Goal: Information Seeking & Learning: Find specific fact

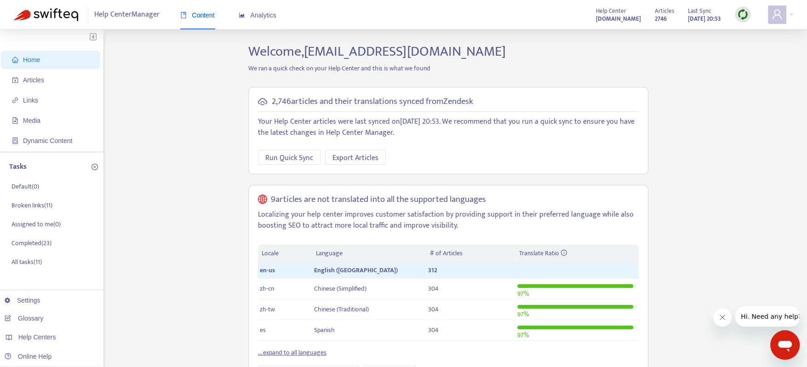
click at [793, 13] on div "Help Center Manager Content Analytics Help Center [DOMAIN_NAME] Articles 2746 L…" at bounding box center [403, 14] width 807 height 29
click at [791, 14] on div at bounding box center [780, 15] width 25 height 18
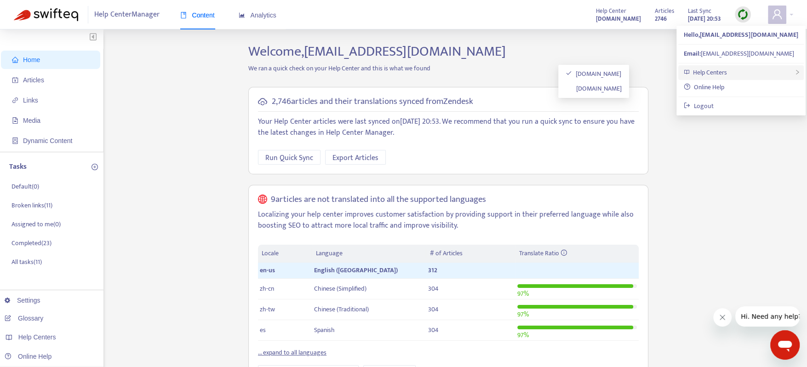
click at [739, 74] on div "Help Centers" at bounding box center [741, 72] width 126 height 15
click at [622, 86] on link "[DOMAIN_NAME]" at bounding box center [594, 88] width 56 height 11
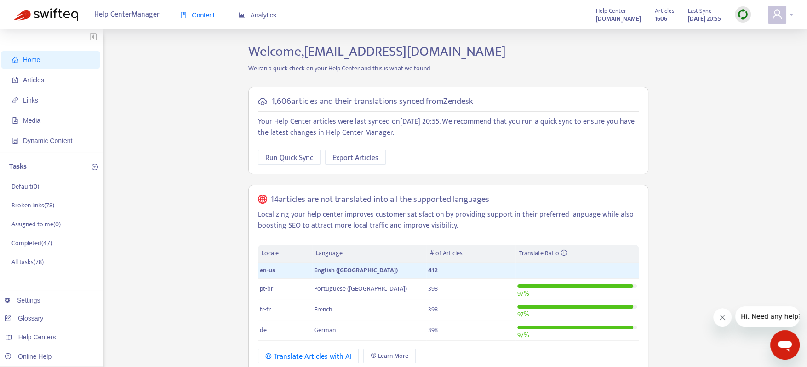
click at [785, 14] on span at bounding box center [777, 15] width 18 height 18
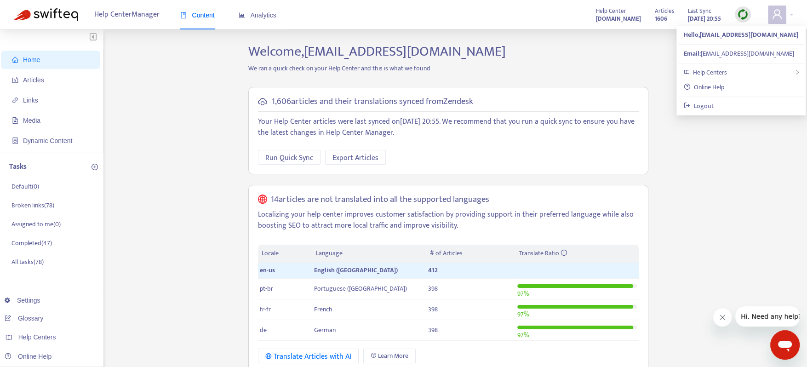
click at [509, 55] on h2 "Welcome, [EMAIL_ADDRESS][DOMAIN_NAME]" at bounding box center [448, 51] width 414 height 17
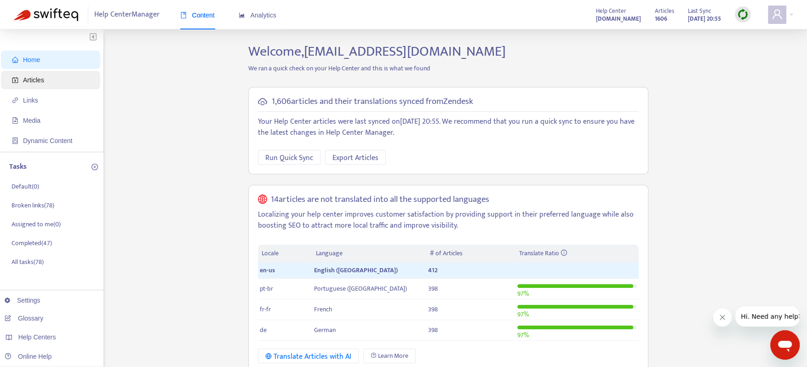
click at [54, 80] on span "Articles" at bounding box center [52, 80] width 81 height 18
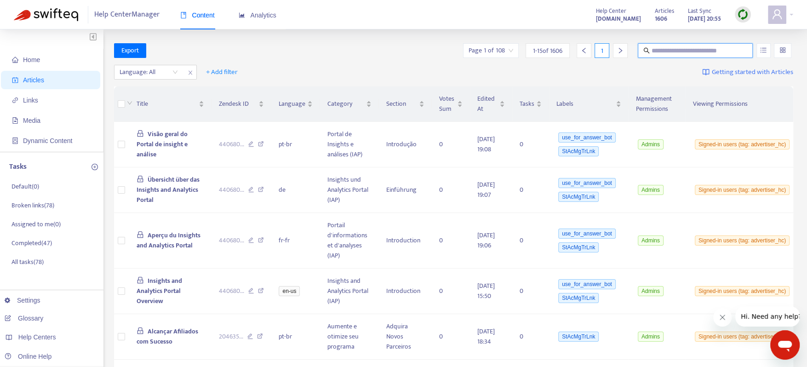
click at [695, 52] on input "text" at bounding box center [696, 51] width 88 height 10
paste input "**********"
type input "**********"
click at [764, 53] on button "button" at bounding box center [763, 50] width 14 height 15
click at [734, 99] on span "Search in HTML" at bounding box center [727, 102] width 48 height 10
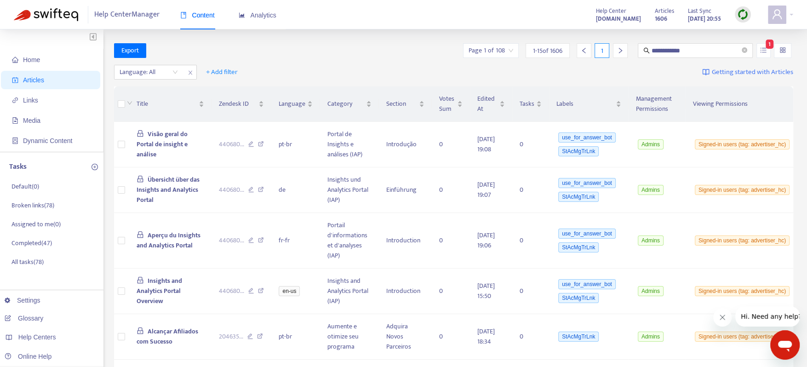
click at [676, 74] on div "Language: All + Add filter Getting started with Articles" at bounding box center [454, 73] width 680 height 22
click at [702, 50] on input "**********" at bounding box center [696, 51] width 88 height 10
click at [166, 72] on div at bounding box center [144, 72] width 56 height 11
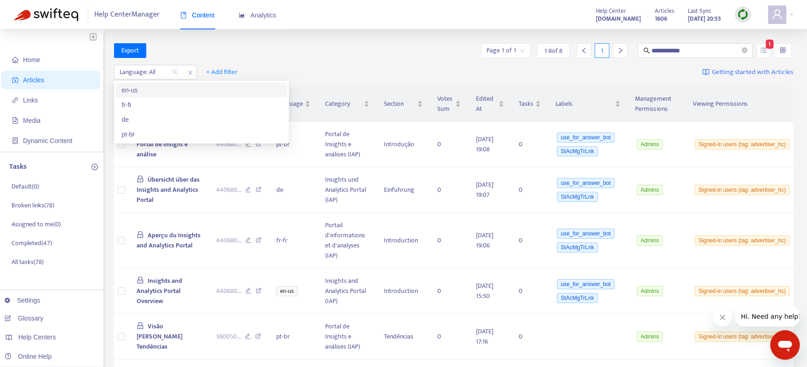
click at [141, 92] on div "en-us" at bounding box center [201, 90] width 160 height 10
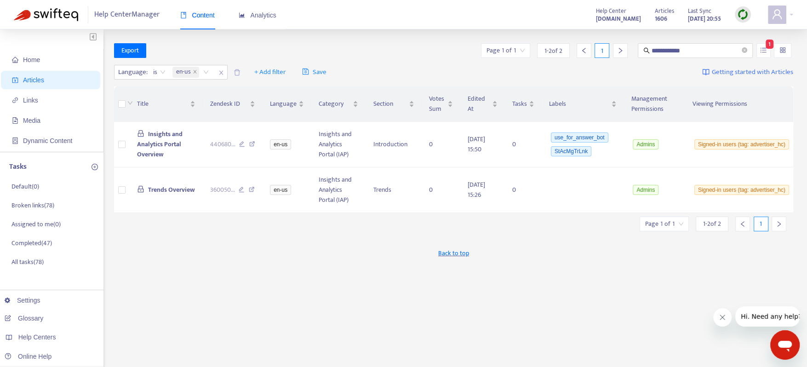
click at [208, 257] on div "Back to top" at bounding box center [454, 252] width 680 height 23
click at [254, 143] on icon at bounding box center [252, 145] width 6 height 8
